Goal: Task Accomplishment & Management: Manage account settings

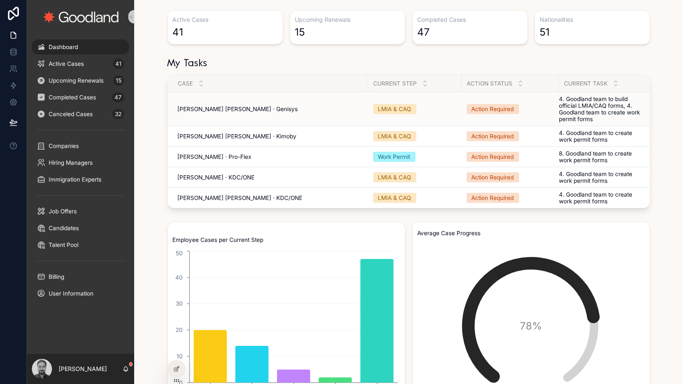
click at [489, 103] on td "Action Required" at bounding box center [510, 109] width 97 height 34
click at [488, 111] on div "Action Required" at bounding box center [493, 109] width 42 height 8
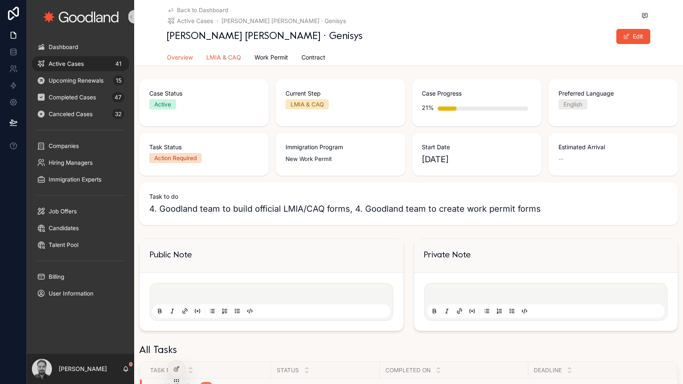
click at [230, 56] on span "LMIA & CAQ" at bounding box center [224, 57] width 35 height 8
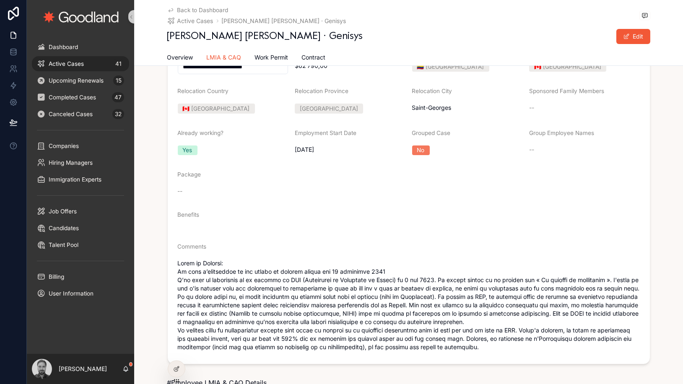
scroll to position [907, 0]
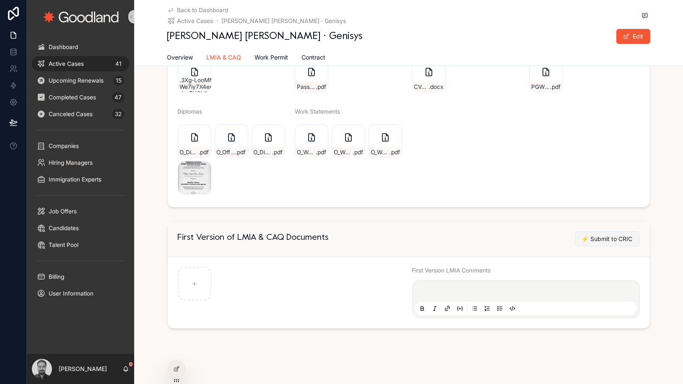
click at [603, 239] on span "⚡️ Submit to CRIC" at bounding box center [607, 239] width 51 height 8
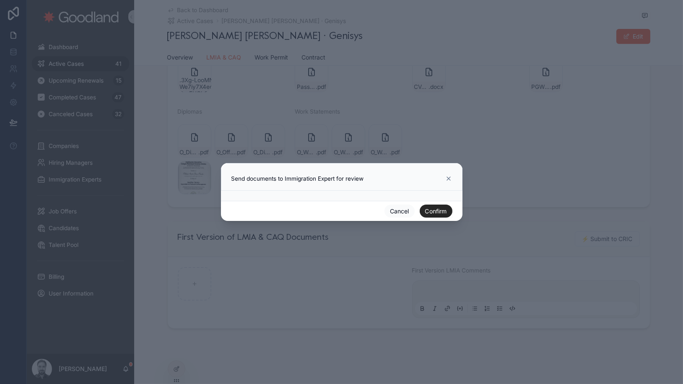
click at [434, 212] on button "Confirm" at bounding box center [436, 211] width 33 height 13
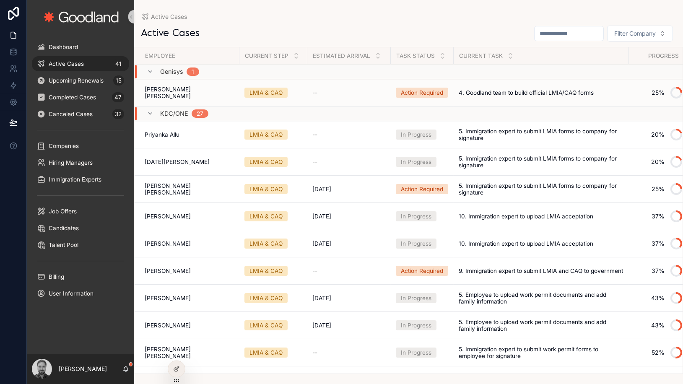
click at [454, 92] on td "Action Required" at bounding box center [422, 92] width 63 height 27
click at [443, 91] on div "Action Required" at bounding box center [422, 93] width 42 height 8
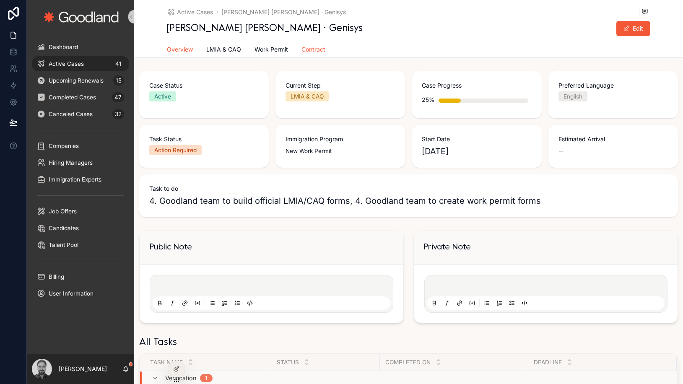
click at [308, 55] on link "Contract" at bounding box center [314, 50] width 24 height 17
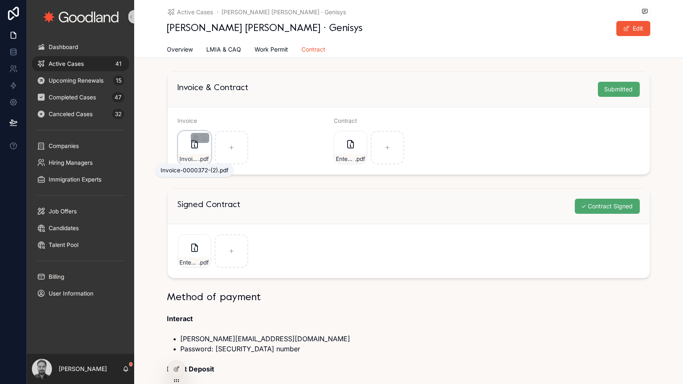
click at [200, 156] on span ".pdf" at bounding box center [204, 159] width 10 height 7
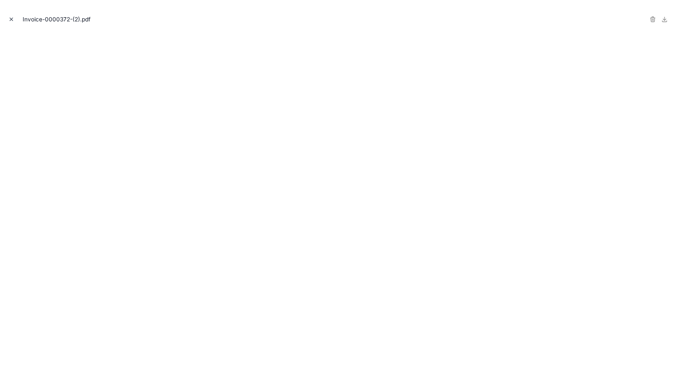
click at [11, 19] on icon "Close modal" at bounding box center [11, 19] width 3 height 3
